Goal: Information Seeking & Learning: Learn about a topic

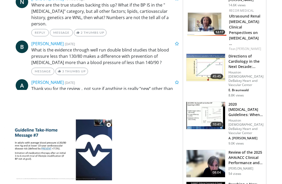
scroll to position [339, 0]
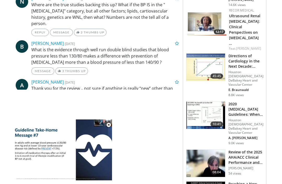
click at [11, 46] on body "Specialties Adult & Family Medicine Allergy, [MEDICAL_DATA], Immunology Anesthe…" at bounding box center [141, 146] width 282 height 971
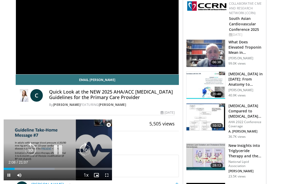
scroll to position [60, 0]
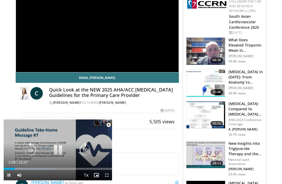
click at [17, 121] on div "Email [PERSON_NAME] C Quick Look at the NEW 2025 AHA/ACC [MEDICAL_DATA] Guideli…" at bounding box center [97, 98] width 163 height 53
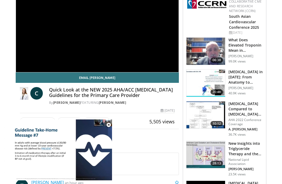
click at [31, 70] on div "**********" at bounding box center [97, 26] width 163 height 91
click at [25, 58] on div "**********" at bounding box center [97, 26] width 163 height 91
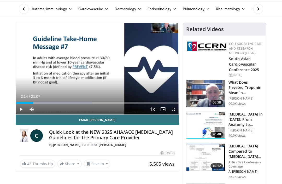
scroll to position [17, 0]
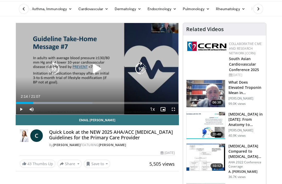
click at [95, 66] on icon "Video Player" at bounding box center [97, 68] width 15 height 15
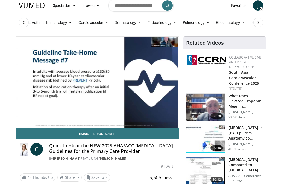
scroll to position [1, 0]
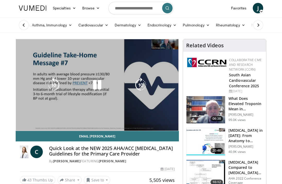
click at [16, 25] on div "Allergy, [MEDICAL_DATA], Immunology [MEDICAL_DATA] [DEMOGRAPHIC_DATA] Dermatiti…" at bounding box center [141, 25] width 250 height 15
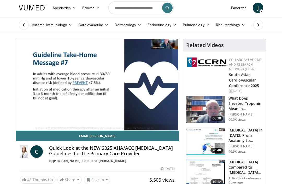
scroll to position [0, 0]
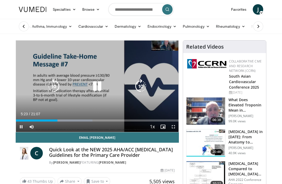
click at [46, 110] on div "10 seconds Tap to unmute" at bounding box center [97, 85] width 163 height 91
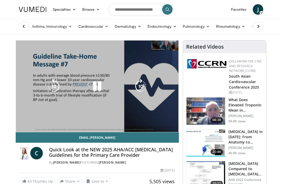
click at [30, 102] on div "10 seconds Tap to unmute" at bounding box center [97, 85] width 163 height 91
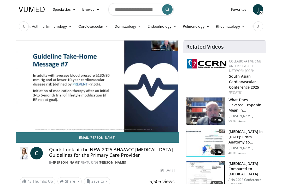
click at [32, 101] on div "10 seconds Tap to unmute" at bounding box center [97, 85] width 163 height 91
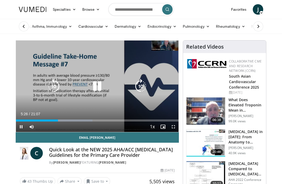
click at [33, 102] on div "10 seconds Tap to unmute" at bounding box center [97, 85] width 163 height 91
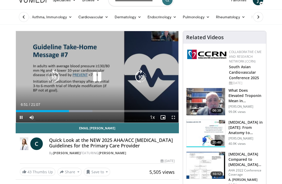
scroll to position [10, 0]
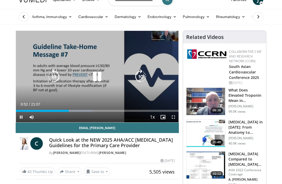
click at [63, 95] on div "10 seconds Tap to unmute" at bounding box center [97, 76] width 163 height 91
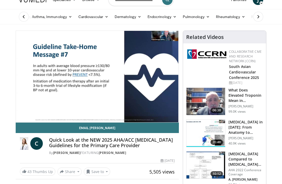
scroll to position [9, 0]
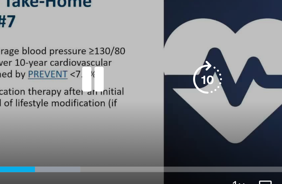
click at [21, 54] on div "10 seconds Tap to unmute" at bounding box center [97, 61] width 163 height 91
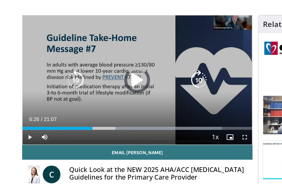
click at [65, 95] on div "Loaded : 86.81%" at bounding box center [86, 96] width 141 height 2
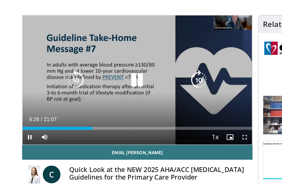
click at [68, 87] on div "Current Time 6:26 / Duration 21:07" at bounding box center [97, 89] width 163 height 5
click at [77, 95] on div "Progress Bar" at bounding box center [88, 96] width 46 height 2
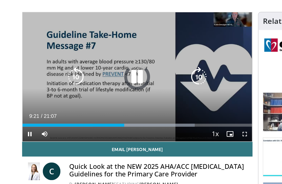
click at [88, 95] on div "Progress Bar" at bounding box center [101, 96] width 72 height 2
click at [101, 95] on div "Progress Bar" at bounding box center [112, 96] width 77 height 2
